Goal: Check status: Check status

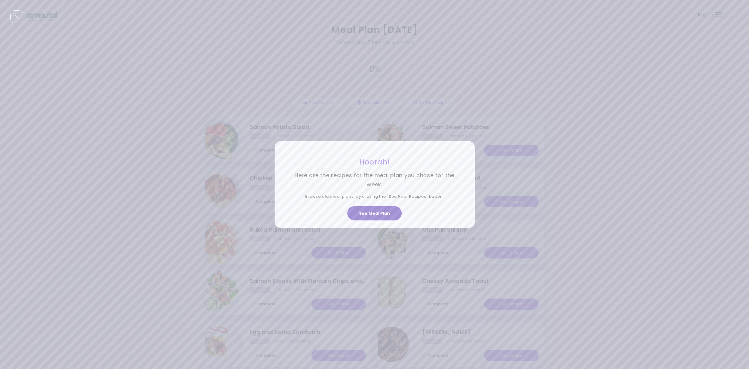
click at [376, 213] on button "See Meal Plan" at bounding box center [374, 213] width 54 height 14
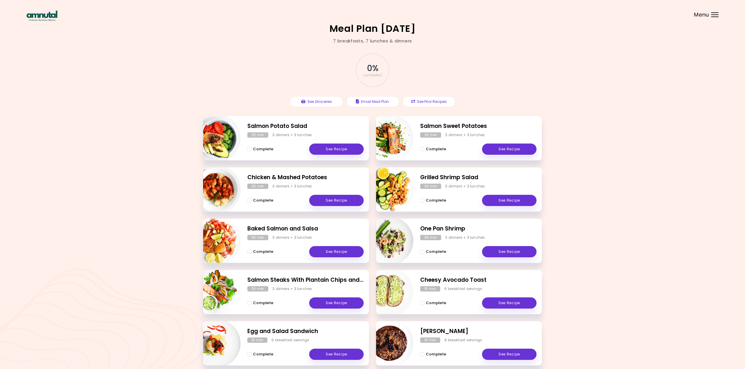
scroll to position [29, 0]
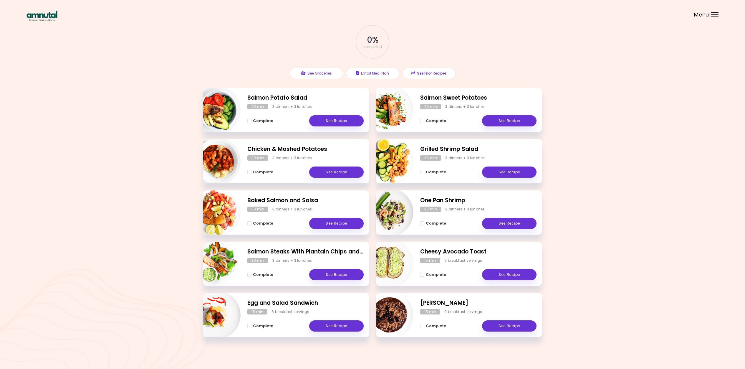
click at [716, 14] on div "Menu" at bounding box center [714, 14] width 7 height 5
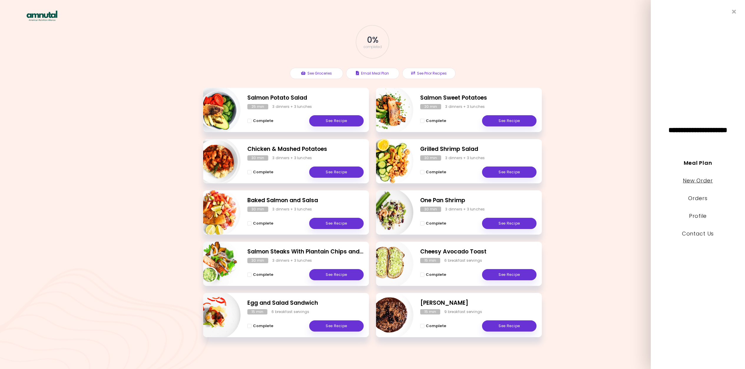
click at [685, 179] on link "New Order" at bounding box center [698, 180] width 30 height 7
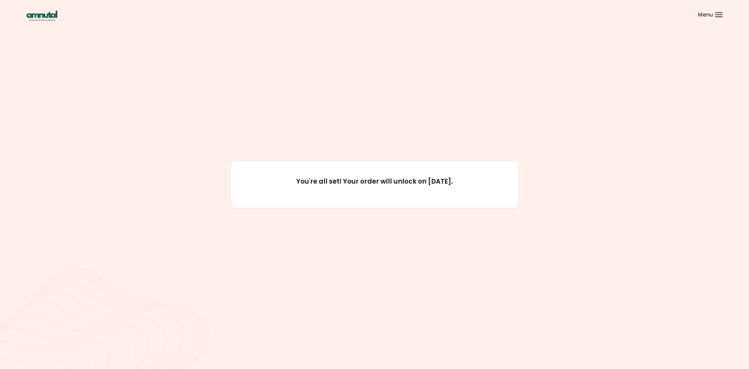
click at [719, 16] on div "Menu" at bounding box center [718, 14] width 7 height 5
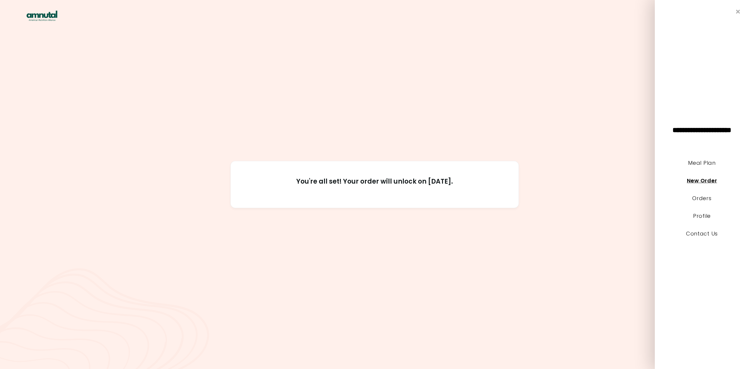
click at [704, 179] on link "New Order" at bounding box center [702, 180] width 30 height 7
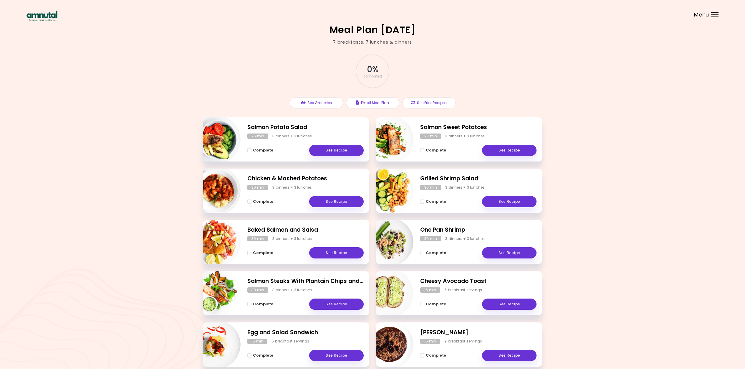
click at [717, 13] on div "Menu" at bounding box center [714, 14] width 7 height 5
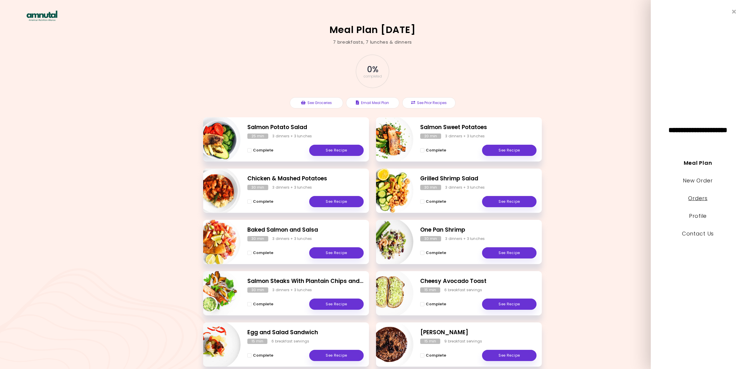
click at [690, 198] on link "Orders" at bounding box center [697, 197] width 19 height 7
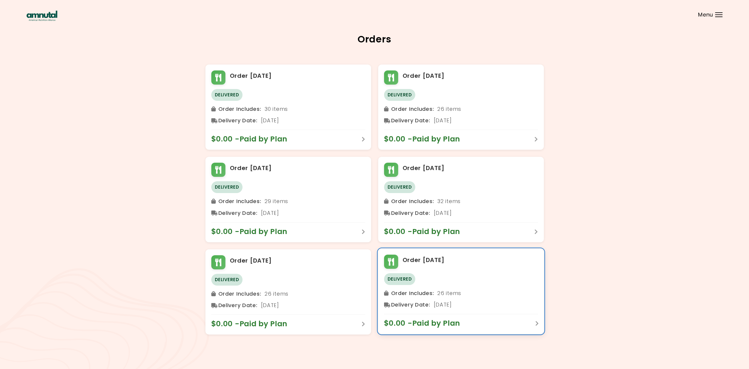
click at [538, 321] on div "Order 8/8/2025 Delivered Order Includes : 26 items Delivery Date : 8/11/2025 $0…" at bounding box center [461, 290] width 166 height 85
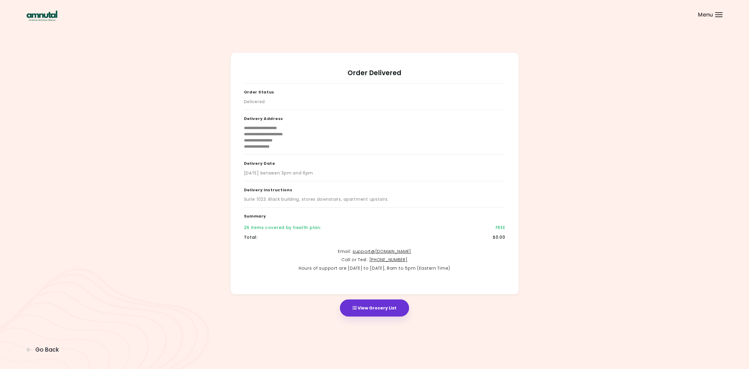
click at [714, 15] on header at bounding box center [374, 12] width 749 height 24
click at [42, 15] on img at bounding box center [41, 16] width 31 height 10
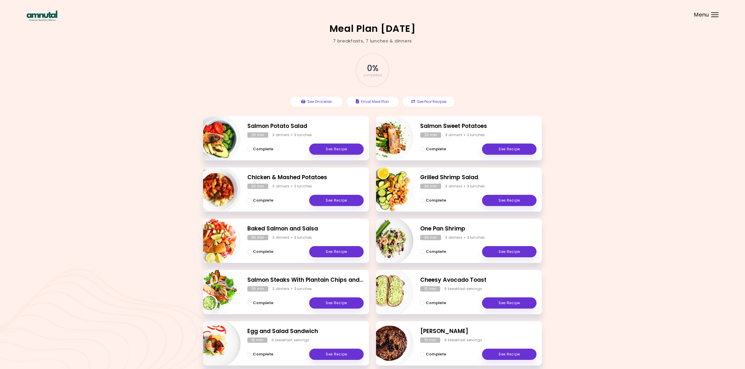
scroll to position [29, 0]
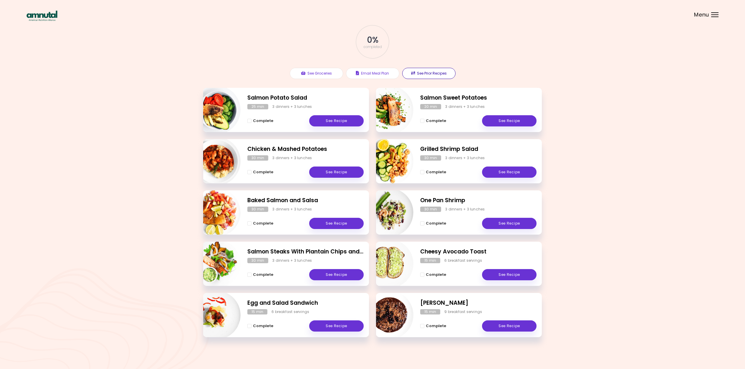
click at [432, 73] on button "See Prior Recipes" at bounding box center [428, 73] width 53 height 11
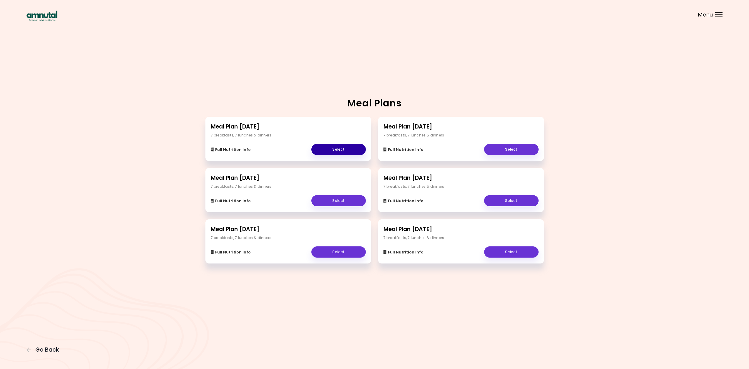
click at [340, 151] on link "Select" at bounding box center [338, 149] width 54 height 11
